Goal: Information Seeking & Learning: Learn about a topic

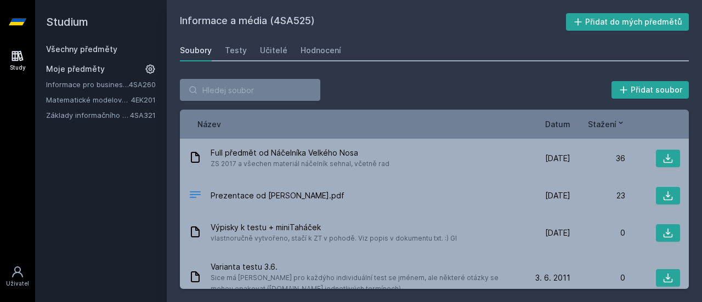
click at [3, 66] on link "Study" at bounding box center [17, 60] width 31 height 33
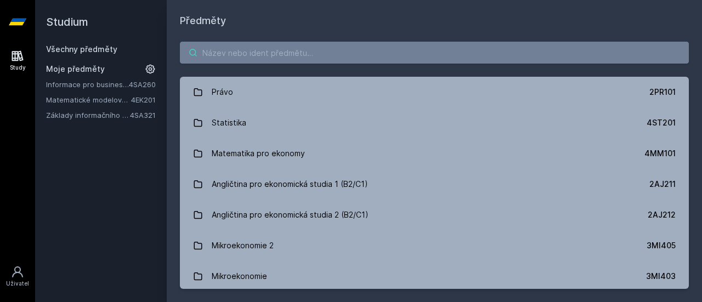
click at [297, 63] on input "search" at bounding box center [434, 53] width 509 height 22
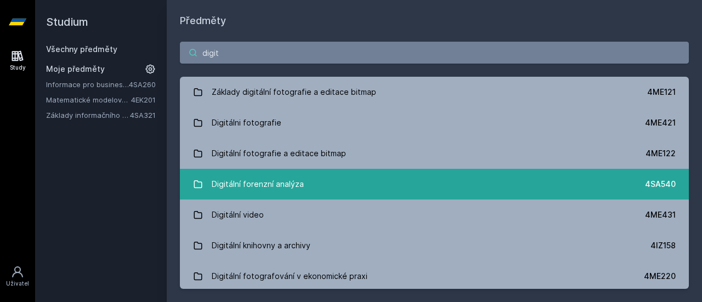
type input "digit"
click at [282, 188] on div "Digitální forenzní analýza" at bounding box center [258, 184] width 92 height 22
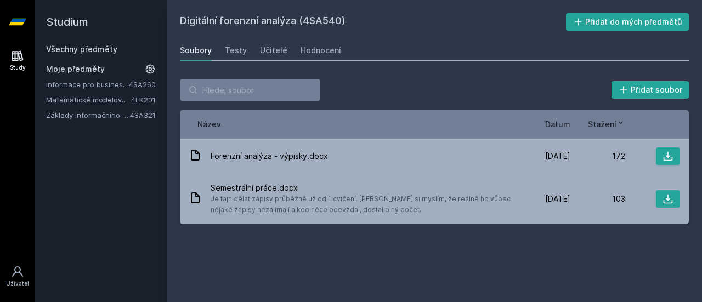
click at [249, 55] on div "Soubory Testy Učitelé Hodnocení" at bounding box center [434, 50] width 509 height 22
click at [245, 53] on div "Soubory Testy Učitelé Hodnocení" at bounding box center [434, 50] width 509 height 22
click at [244, 53] on div "Testy" at bounding box center [236, 50] width 22 height 11
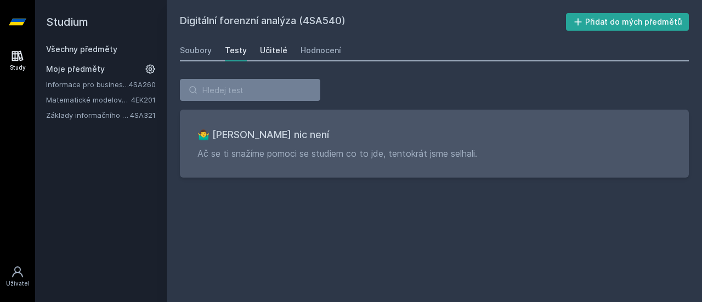
click at [274, 53] on div "Učitelé" at bounding box center [273, 50] width 27 height 11
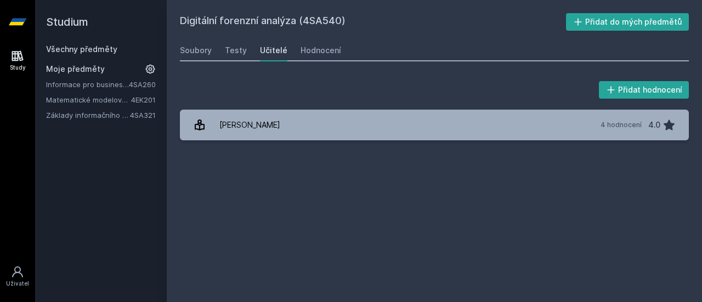
click at [316, 108] on div "Přidat hodnocení [PERSON_NAME] 4 hodnocení 4.0 [PERSON_NAME], něco se pokazilo." at bounding box center [434, 109] width 509 height 61
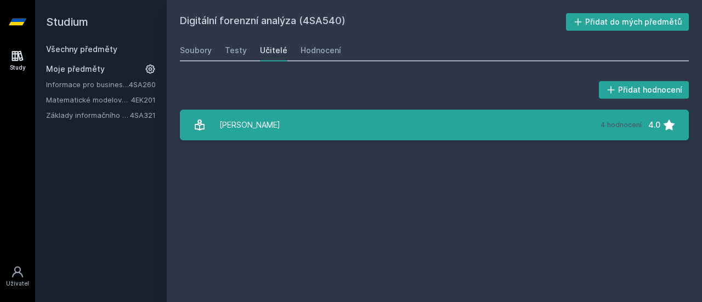
click at [323, 129] on link "[PERSON_NAME] 4 hodnocení 4.0" at bounding box center [434, 125] width 509 height 31
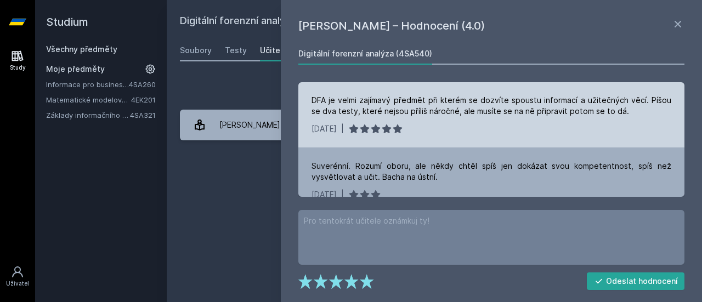
scroll to position [149, 0]
